Goal: Check status: Check status

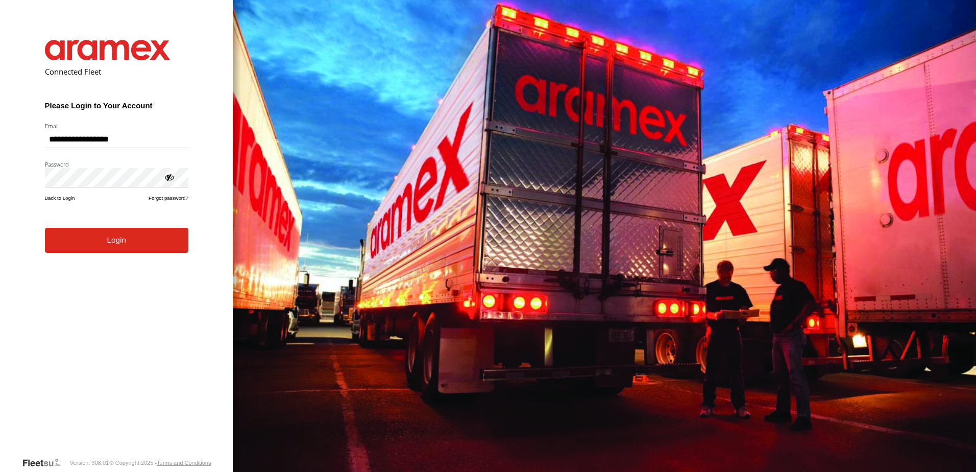
click at [106, 241] on button "Login" at bounding box center [116, 240] width 143 height 25
click at [113, 238] on button "Login" at bounding box center [116, 240] width 143 height 25
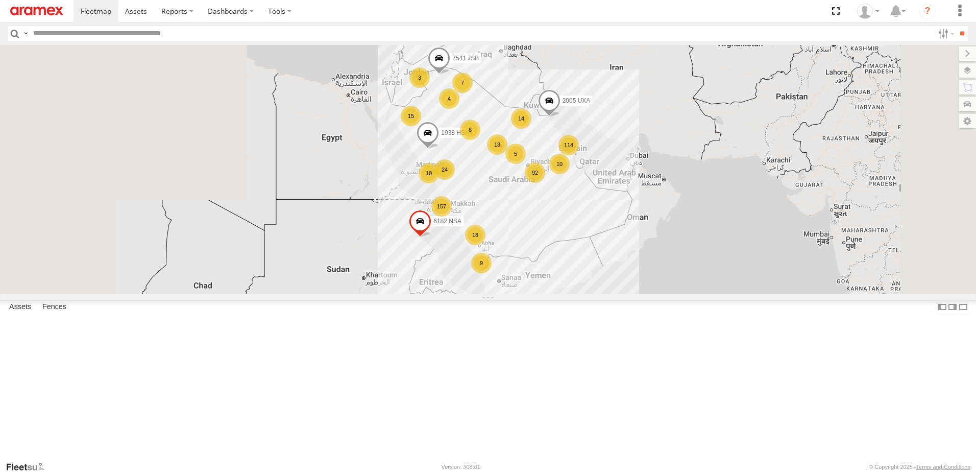
click at [85, 26] on header "Search Query Asset ID Asset Label Registration Manufacturer Model VIN Job ID" at bounding box center [488, 33] width 976 height 23
click at [85, 32] on input "text" at bounding box center [481, 33] width 905 height 15
paste input "********"
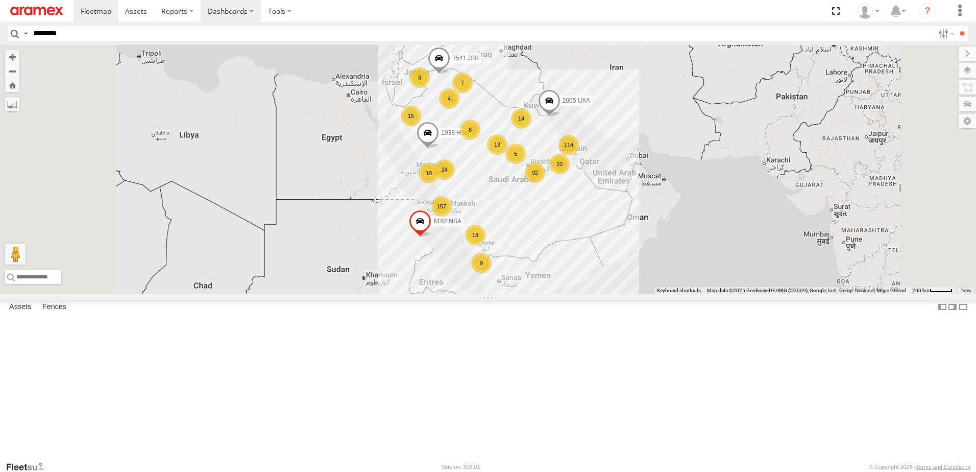
type input "********"
click at [220, 16] on label "Dashboards" at bounding box center [231, 11] width 60 height 22
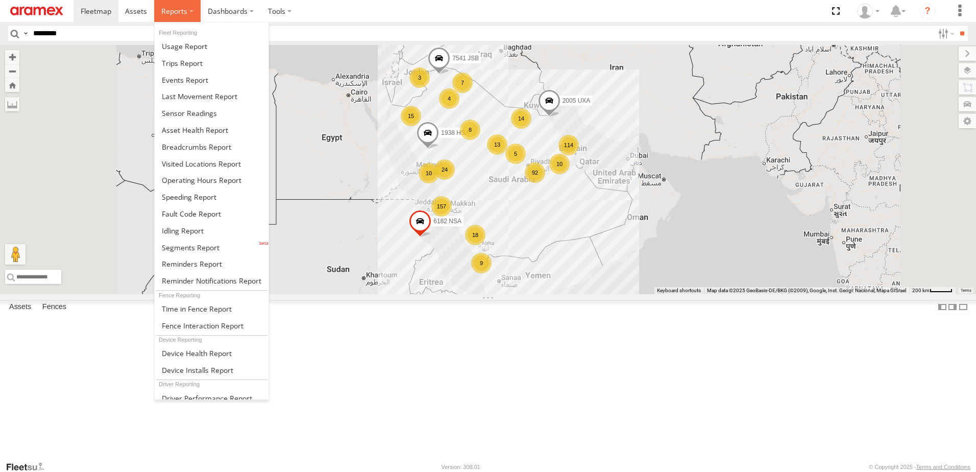
click at [190, 10] on label at bounding box center [177, 11] width 46 height 22
click at [223, 144] on span at bounding box center [196, 147] width 69 height 10
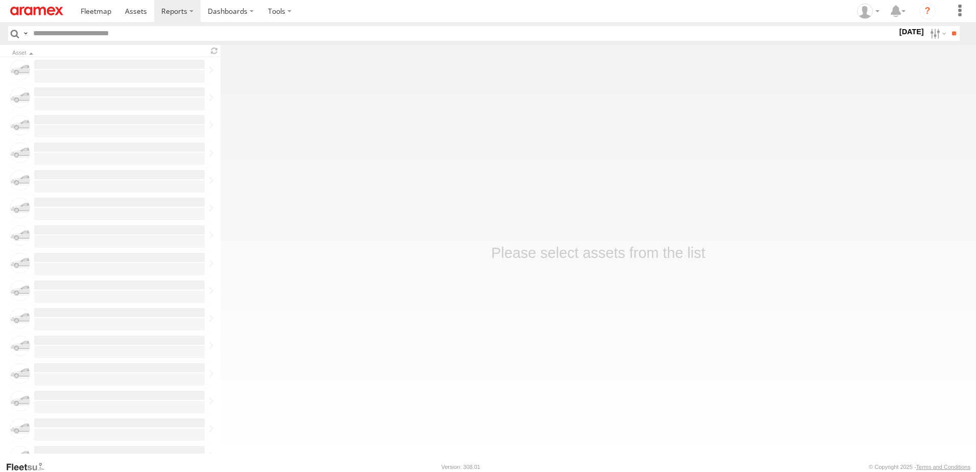
click at [114, 35] on input "text" at bounding box center [463, 33] width 868 height 15
paste input "********"
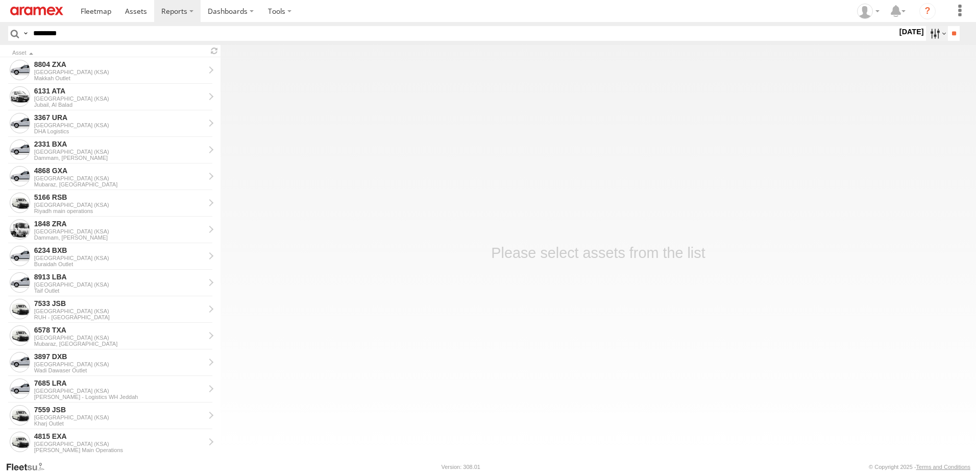
type input "********"
click at [932, 40] on label at bounding box center [937, 33] width 22 height 15
click at [0, 0] on label at bounding box center [0, 0] width 0 height 0
drag, startPoint x: 83, startPoint y: 36, endPoint x: -2, endPoint y: 30, distance: 85.0
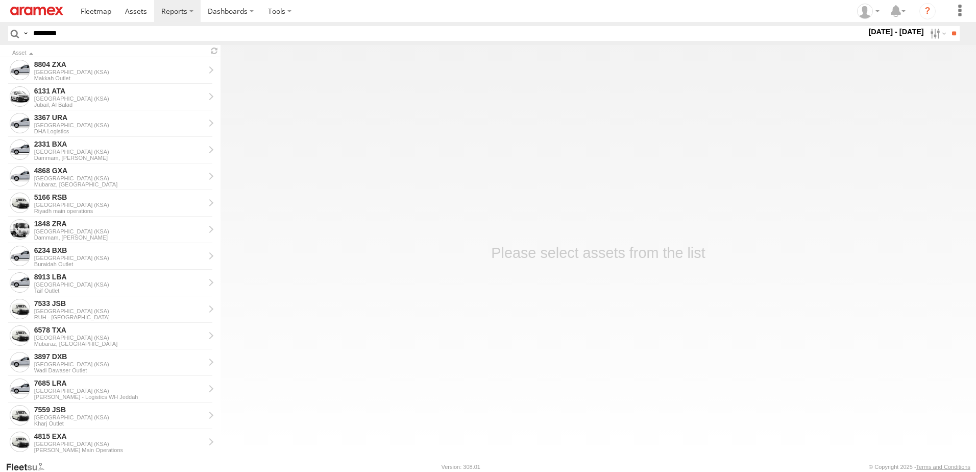
click at [0, 30] on html at bounding box center [488, 236] width 976 height 472
click at [954, 35] on input "**" at bounding box center [954, 33] width 12 height 15
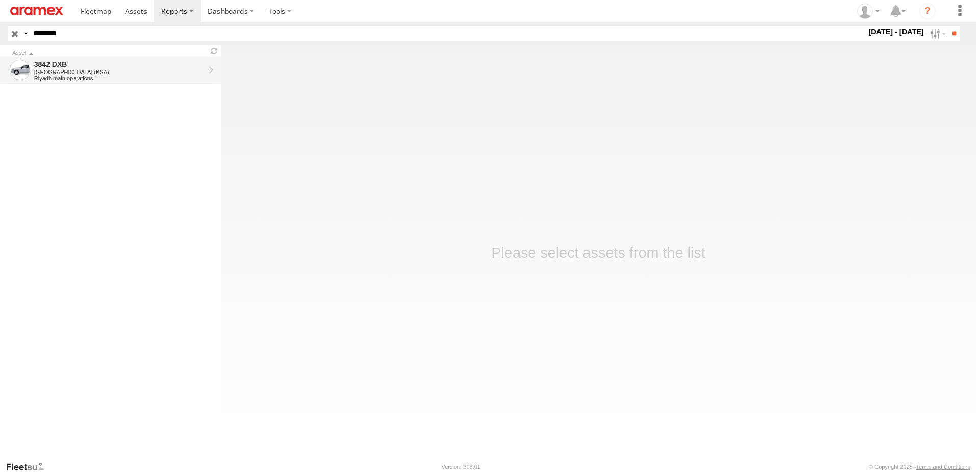
click at [50, 71] on div "[GEOGRAPHIC_DATA] (KSA)" at bounding box center [119, 72] width 170 height 6
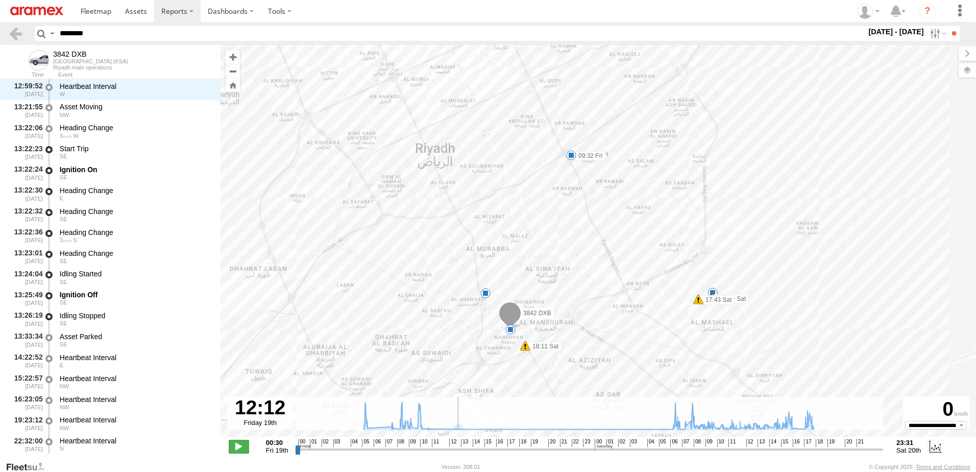
drag, startPoint x: 509, startPoint y: 447, endPoint x: 442, endPoint y: 443, distance: 67.0
click at [442, 444] on input "range" at bounding box center [589, 449] width 588 height 10
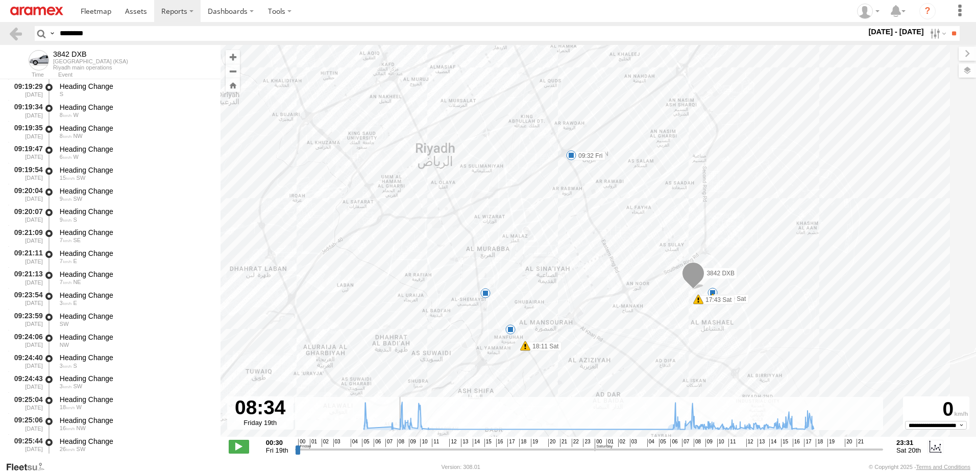
drag, startPoint x: 414, startPoint y: 453, endPoint x: 422, endPoint y: 402, distance: 51.6
click at [421, 444] on input "range" at bounding box center [589, 449] width 588 height 10
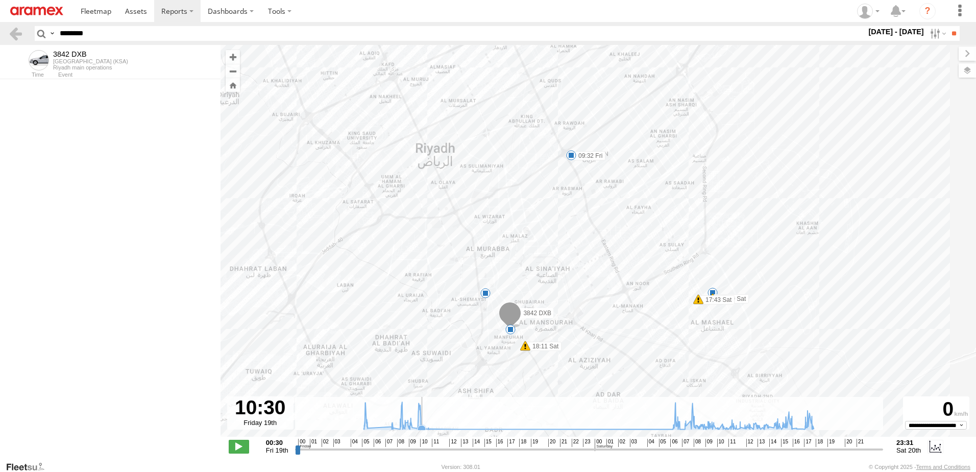
scroll to position [5506, 0]
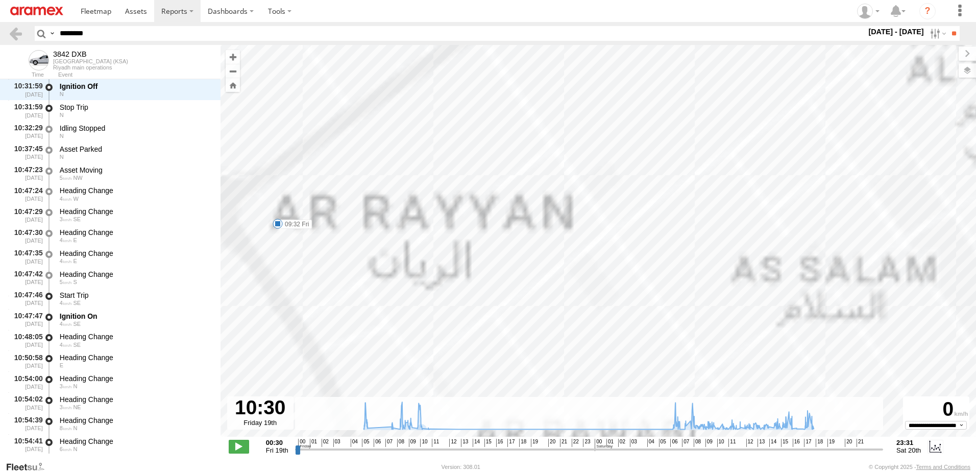
drag, startPoint x: 460, startPoint y: 193, endPoint x: 374, endPoint y: 196, distance: 86.3
click at [374, 196] on div "3842 DXB 09:32 Fri 17:39 Sat 17:43 Sat 18:11 Sat" at bounding box center [598, 246] width 755 height 402
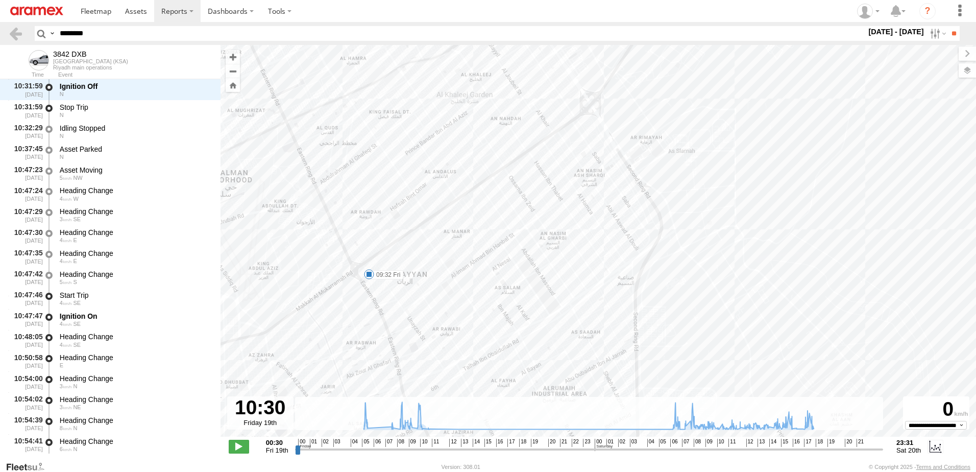
drag, startPoint x: 452, startPoint y: 296, endPoint x: 485, endPoint y: 214, distance: 88.3
click at [485, 214] on div "3842 DXB 09:32 Fri 17:39 Sat 17:43 Sat 18:11 Sat" at bounding box center [598, 246] width 755 height 402
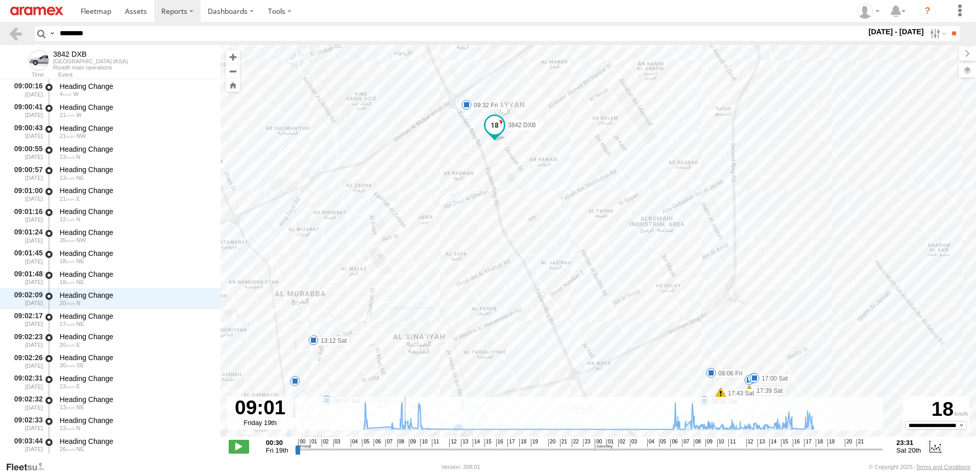
drag, startPoint x: 414, startPoint y: 449, endPoint x: 403, endPoint y: 445, distance: 12.3
click at [403, 445] on input "range" at bounding box center [589, 449] width 588 height 10
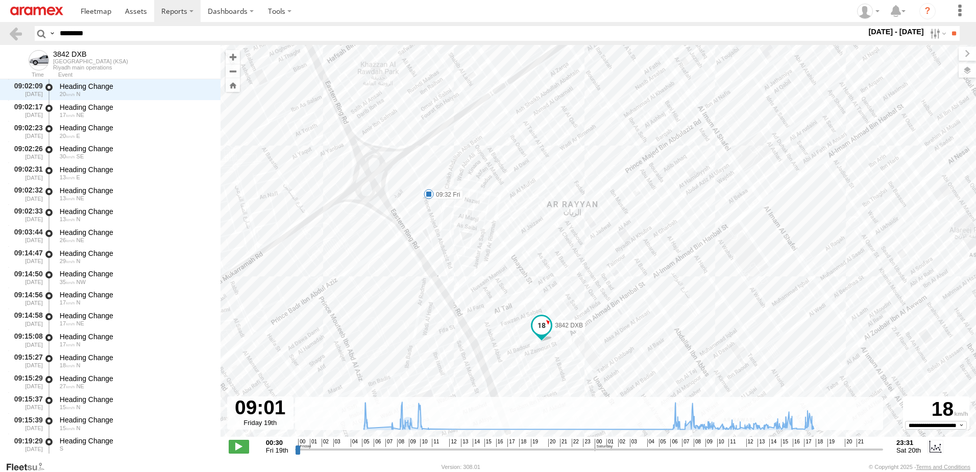
drag, startPoint x: 678, startPoint y: 173, endPoint x: 586, endPoint y: 173, distance: 91.9
click at [586, 173] on div "3842 DXB 09:32 Fri 17:39 Sat 17:43 Sat 18:11 Sat 06:01 Fri 08:06 Fri 07:29 Sat …" at bounding box center [598, 246] width 755 height 402
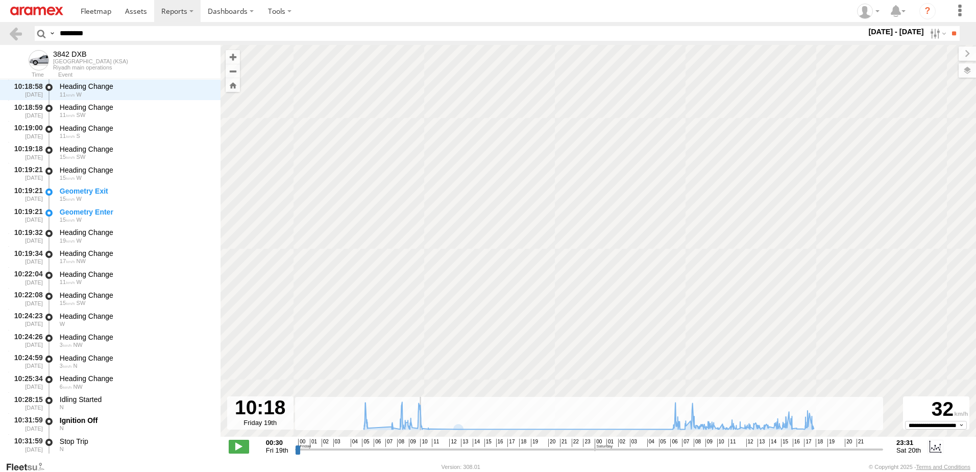
scroll to position [5360, 0]
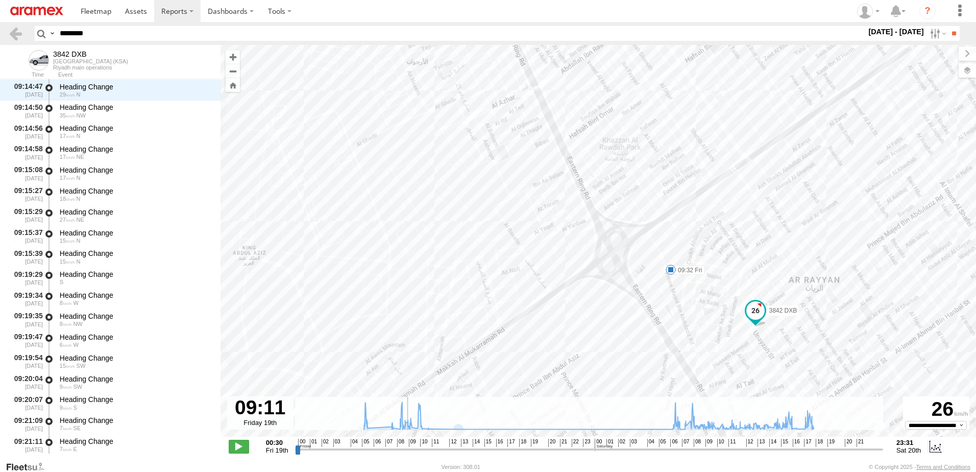
type input "**********"
click at [405, 454] on input "range" at bounding box center [589, 449] width 588 height 10
